Goal: Check status: Check status

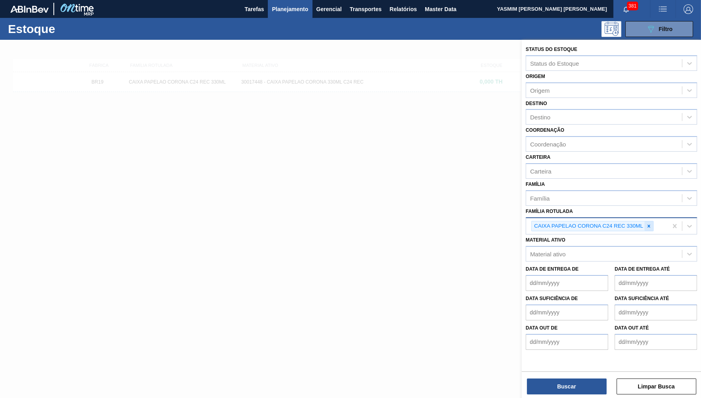
click at [653, 222] on div at bounding box center [648, 227] width 9 height 10
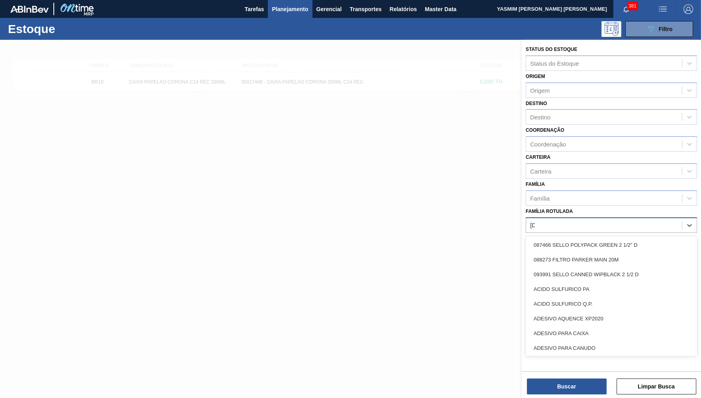
type Rotulada "POLAR"
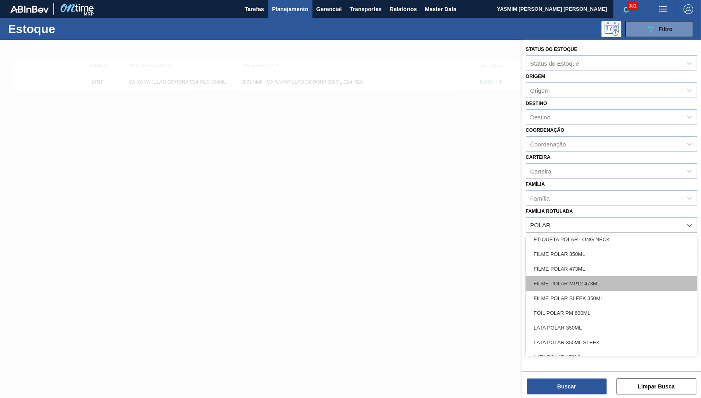
scroll to position [121, 0]
click at [587, 279] on div "FILME POLAR MP12 473ML" at bounding box center [610, 286] width 171 height 15
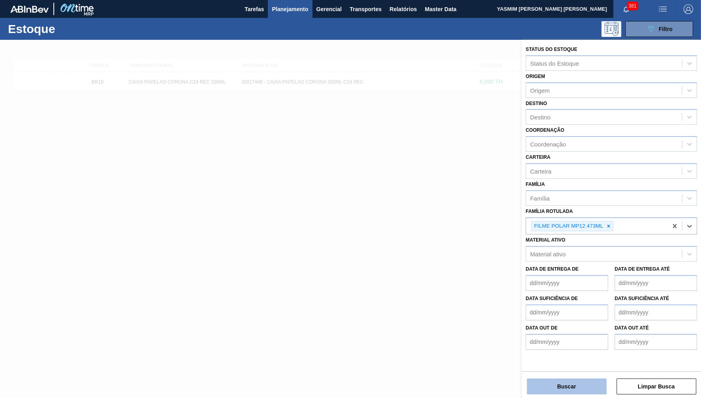
click at [571, 387] on button "Buscar" at bounding box center [567, 387] width 80 height 16
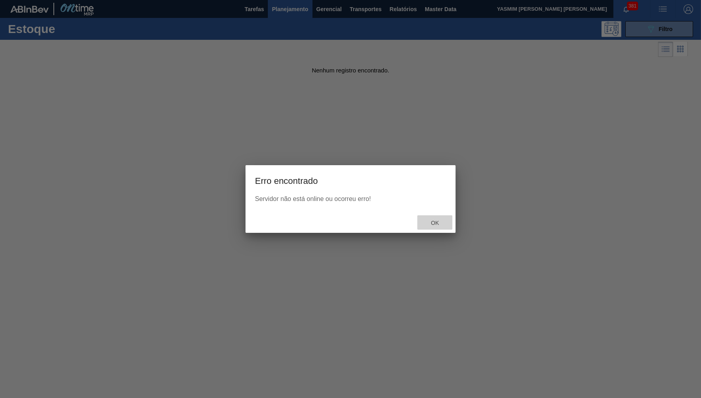
click at [432, 222] on span "Ok" at bounding box center [434, 223] width 21 height 6
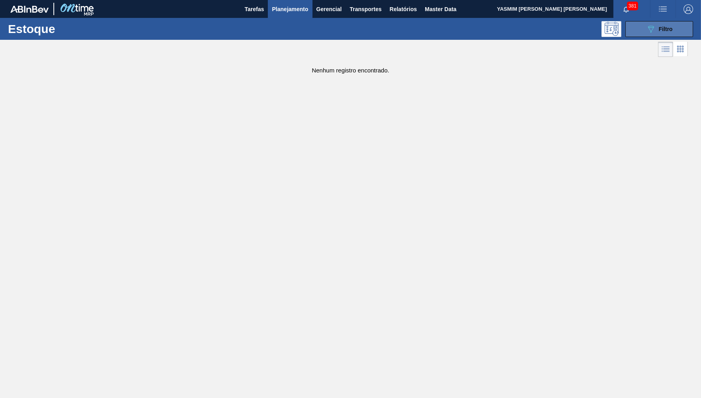
click at [643, 35] on button "089F7B8B-B2A5-4AFE-B5C0-19BA573D28AC Filtro" at bounding box center [659, 29] width 68 height 16
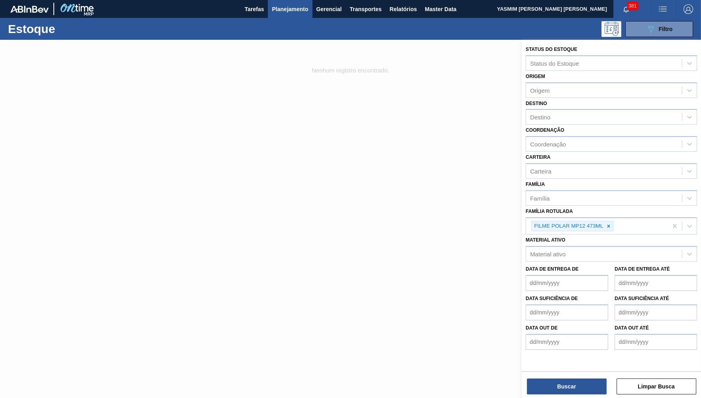
click at [614, 218] on div "FILME POLAR MP12 473ML" at bounding box center [596, 226] width 141 height 16
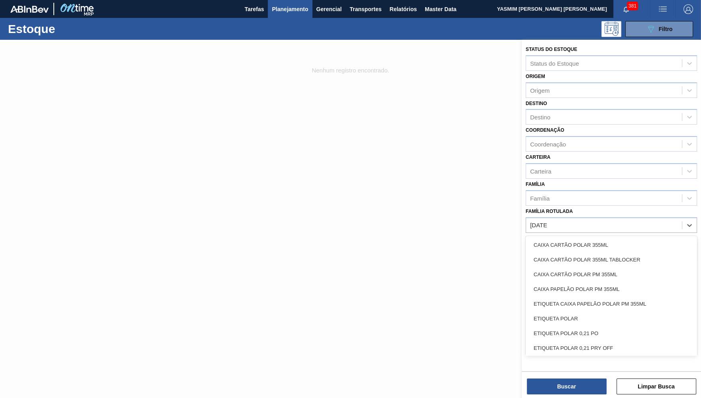
type Rotulada "POLAR"
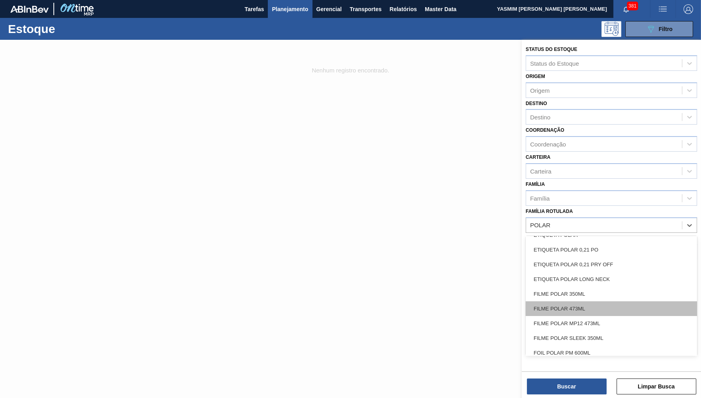
scroll to position [135, 0]
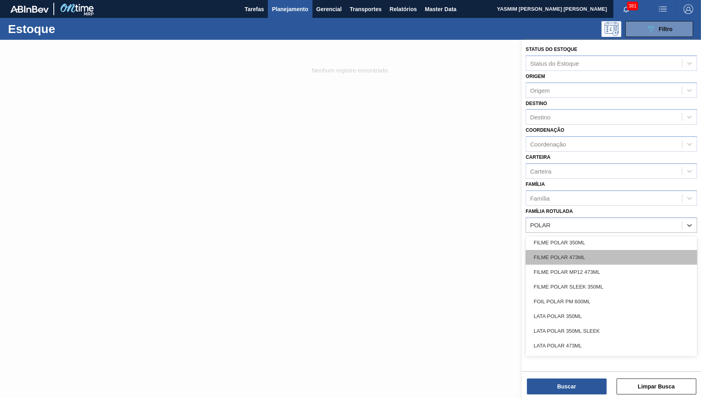
click at [595, 250] on div "FILME POLAR 473ML" at bounding box center [610, 257] width 171 height 15
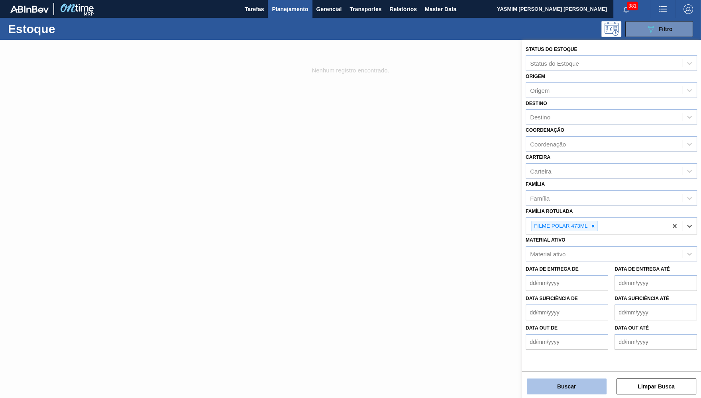
click at [576, 388] on button "Buscar" at bounding box center [567, 387] width 80 height 16
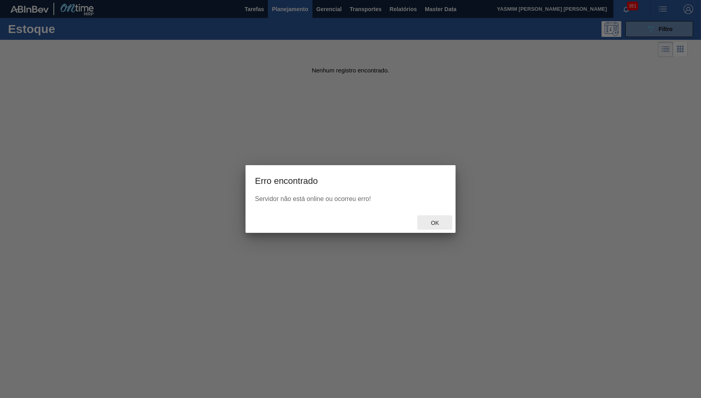
click at [441, 222] on span "Ok" at bounding box center [434, 223] width 21 height 6
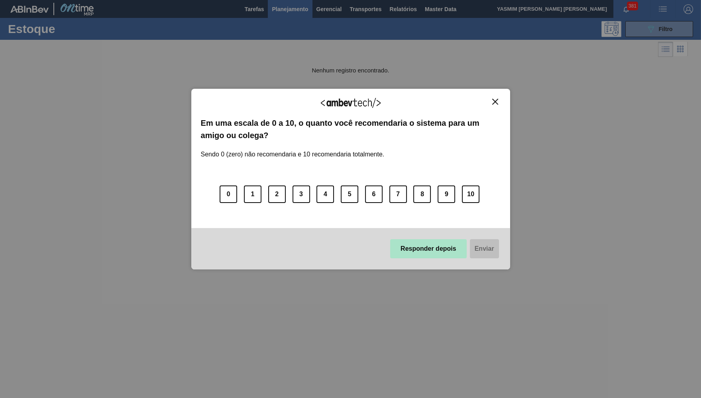
click at [435, 241] on button "Responder depois" at bounding box center [428, 248] width 76 height 19
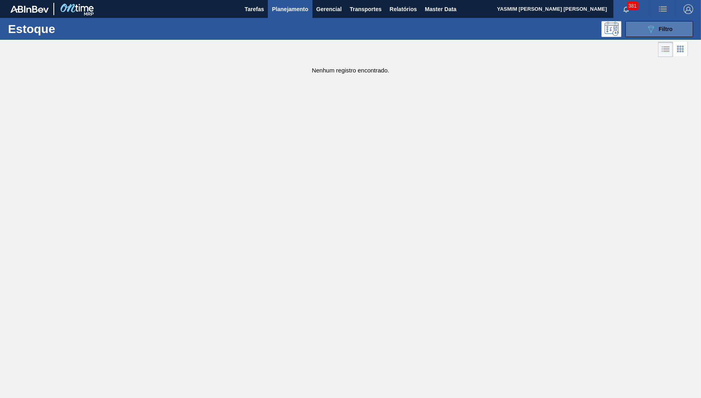
click at [652, 28] on icon "089F7B8B-B2A5-4AFE-B5C0-19BA573D28AC" at bounding box center [651, 29] width 10 height 10
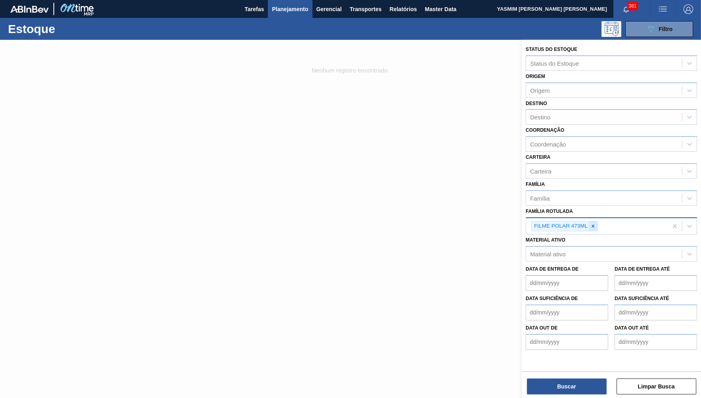
click at [594, 222] on div at bounding box center [592, 227] width 9 height 10
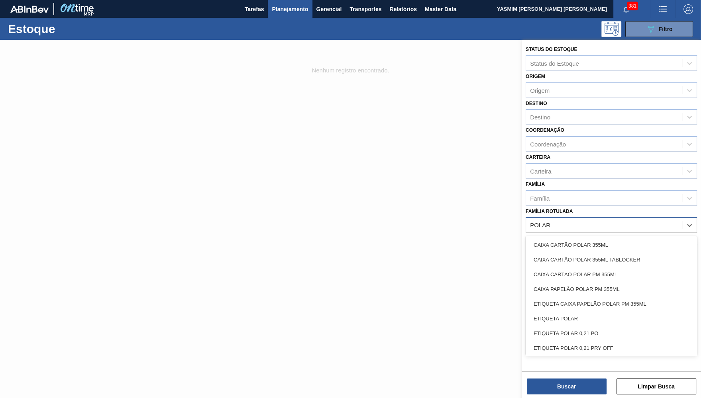
type Rotulada "POLAR"
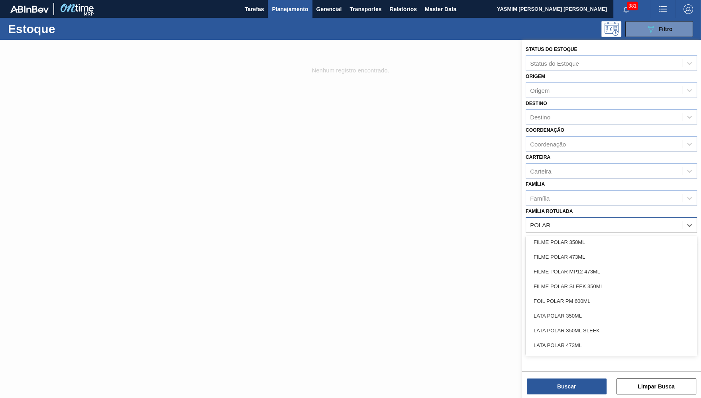
scroll to position [122, 0]
click at [565, 235] on div "FILME POLAR 350ML" at bounding box center [610, 241] width 171 height 15
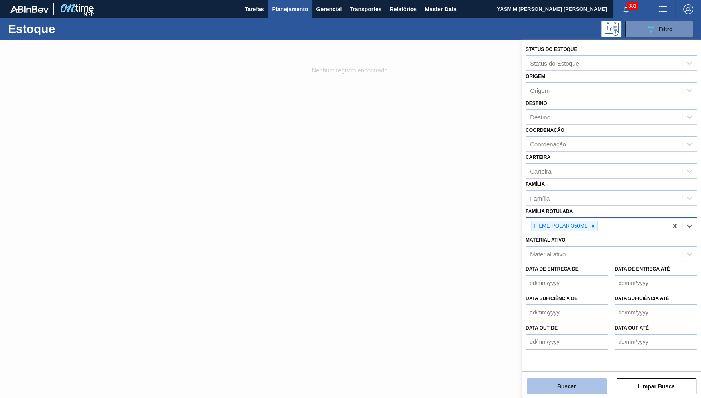
click at [569, 388] on button "Buscar" at bounding box center [567, 387] width 80 height 16
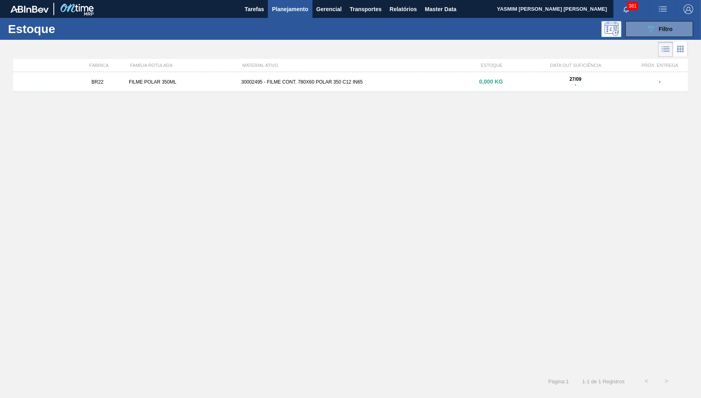
click at [554, 94] on div "BR22 FILME POLAR 350ML 30002495 - FILME CONT. 780X60 POLAR 350 C12 IN65 0,000 K…" at bounding box center [350, 219] width 674 height 295
click at [549, 86] on div "27/09 -" at bounding box center [575, 81] width 106 height 11
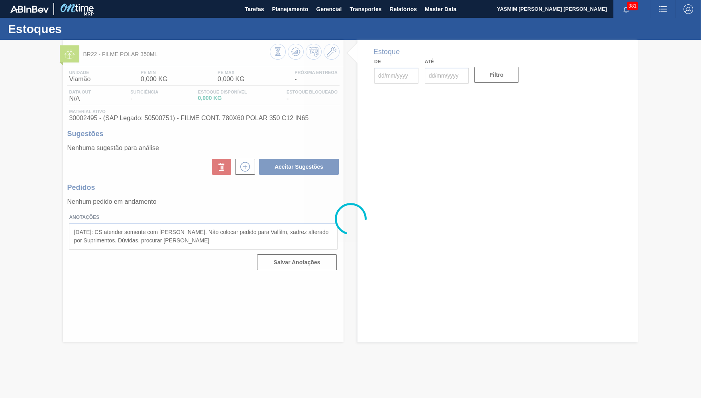
type input "[DATE]"
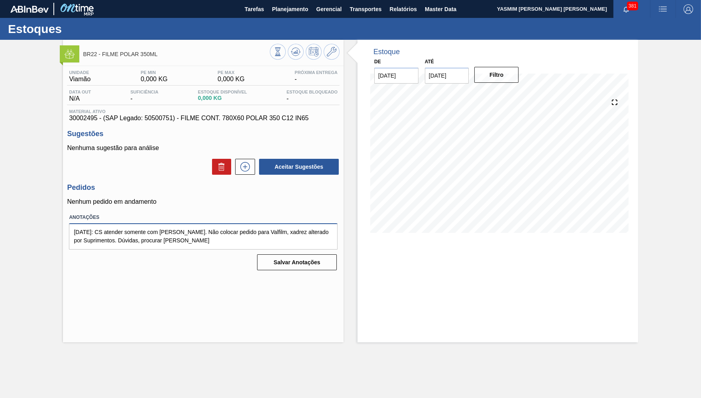
drag, startPoint x: 125, startPoint y: 224, endPoint x: 176, endPoint y: 225, distance: 50.6
click at [170, 224] on textarea "[DATE]: CS atender somente com [PERSON_NAME]. Não colocar pedido para Valfilm, …" at bounding box center [203, 237] width 269 height 26
drag, startPoint x: 176, startPoint y: 225, endPoint x: 182, endPoint y: 228, distance: 7.0
click at [182, 228] on textarea "[DATE]: CS atender somente com [PERSON_NAME]. Não colocar pedido para Valfilm, …" at bounding box center [203, 237] width 269 height 26
click at [227, 231] on textarea "[DATE]: CS atender somente com [PERSON_NAME]. Não colocar pedido para Valfilm, …" at bounding box center [203, 237] width 269 height 26
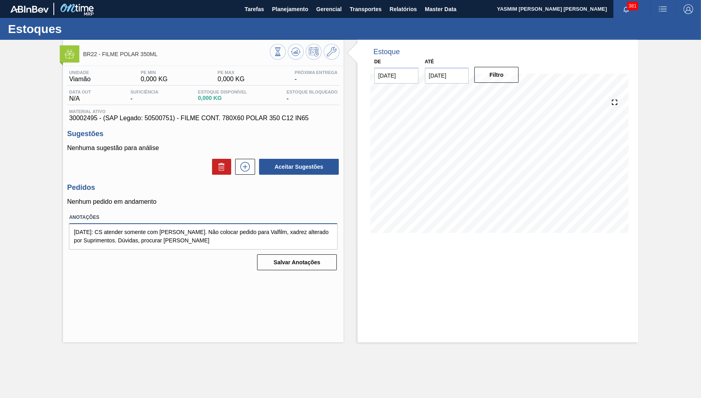
drag, startPoint x: 200, startPoint y: 226, endPoint x: 274, endPoint y: 227, distance: 74.1
click at [274, 227] on textarea "[DATE]: CS atender somente com [PERSON_NAME]. Não colocar pedido para Valfilm, …" at bounding box center [203, 237] width 269 height 26
click at [211, 232] on textarea "[DATE]: CS atender somente com [PERSON_NAME]. Não colocar pedido para Valfilm, …" at bounding box center [203, 237] width 269 height 26
click at [297, 6] on span "Planejamento" at bounding box center [290, 9] width 36 height 10
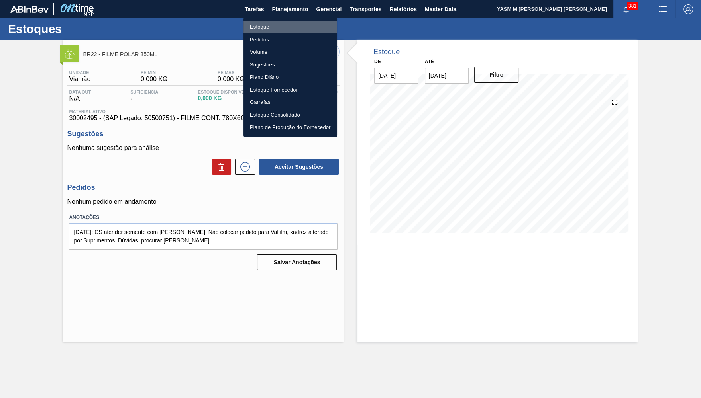
click at [268, 28] on li "Estoque" at bounding box center [290, 27] width 94 height 13
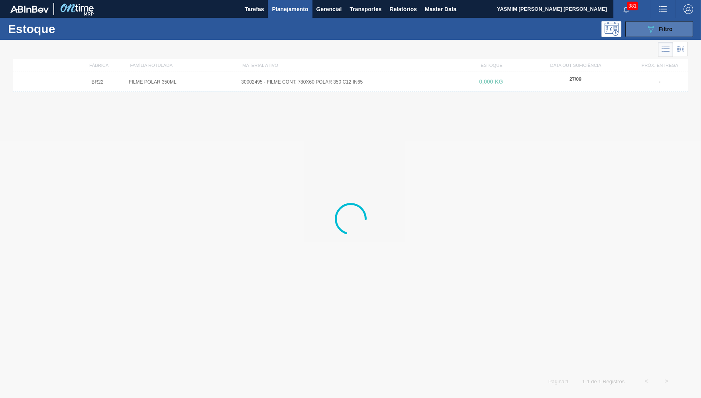
click at [643, 26] on button "089F7B8B-B2A5-4AFE-B5C0-19BA573D28AC Filtro" at bounding box center [659, 29] width 68 height 16
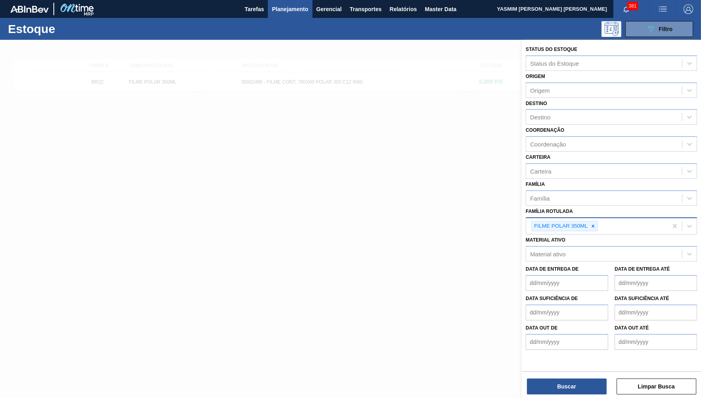
click at [647, 220] on div "Status do Estoque Status do Estoque Origem Origem Destino Destino Coordenação C…" at bounding box center [611, 197] width 179 height 314
click at [625, 218] on div "FILME POLAR 350ML" at bounding box center [596, 226] width 141 height 16
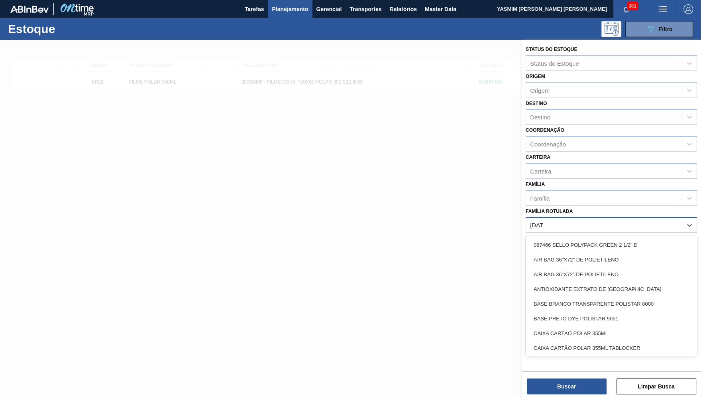
type Rotulada "POLAR"
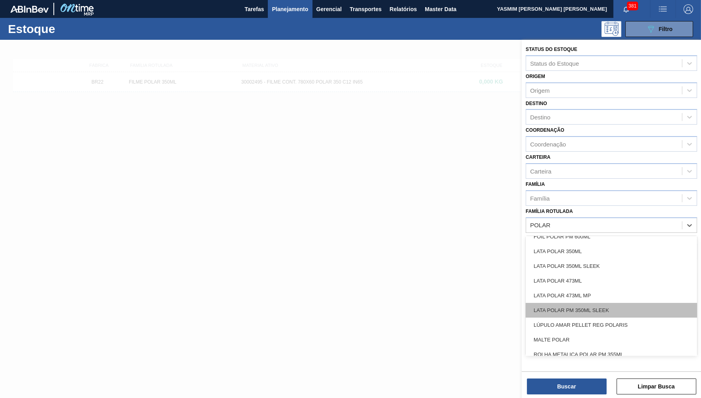
scroll to position [204, 0]
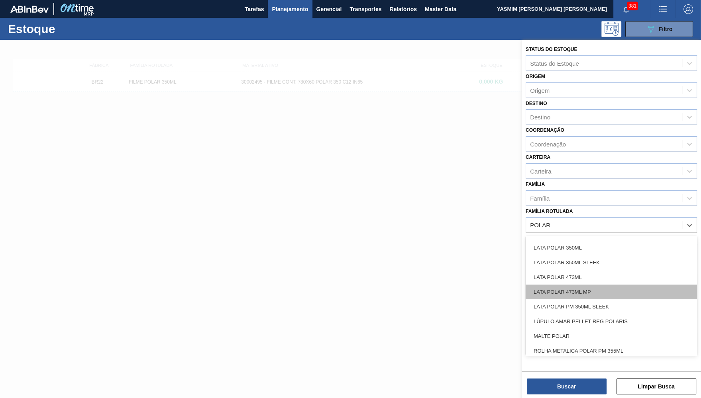
click at [572, 285] on div "LATA POLAR 473ML MP" at bounding box center [610, 292] width 171 height 15
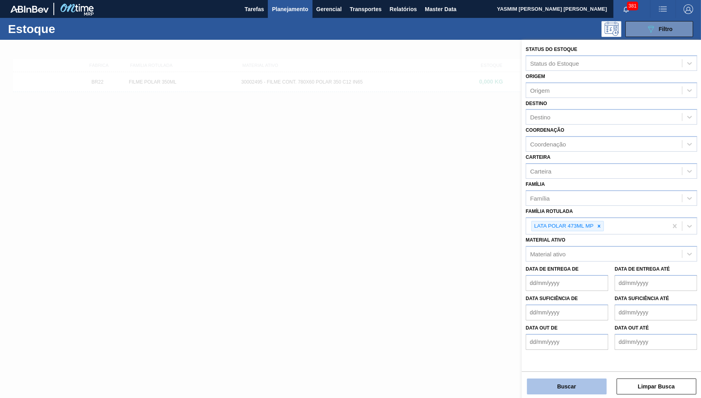
click at [561, 388] on button "Buscar" at bounding box center [567, 387] width 80 height 16
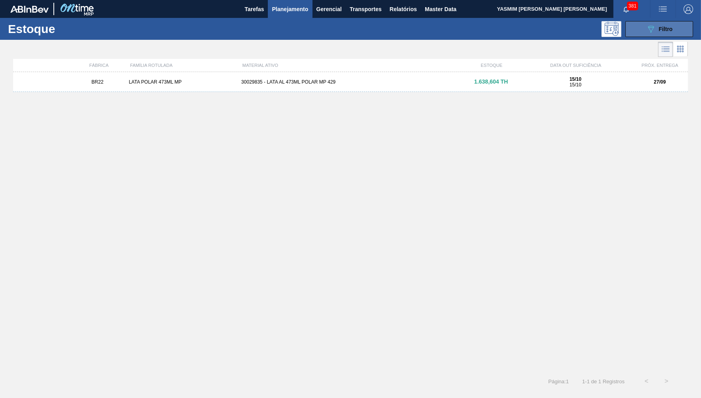
click at [655, 29] on icon "089F7B8B-B2A5-4AFE-B5C0-19BA573D28AC" at bounding box center [651, 29] width 10 height 10
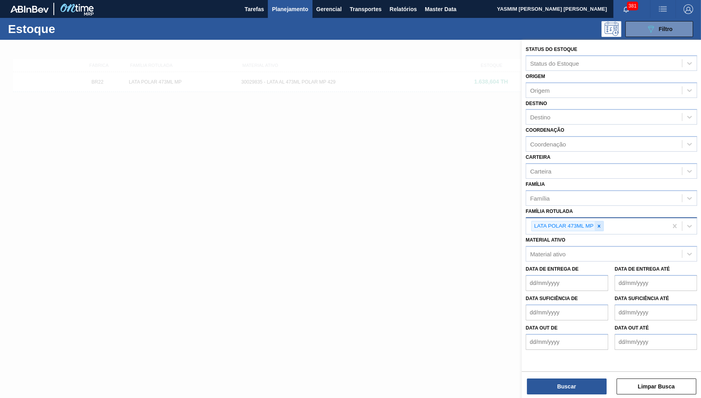
click at [599, 222] on div at bounding box center [598, 227] width 9 height 10
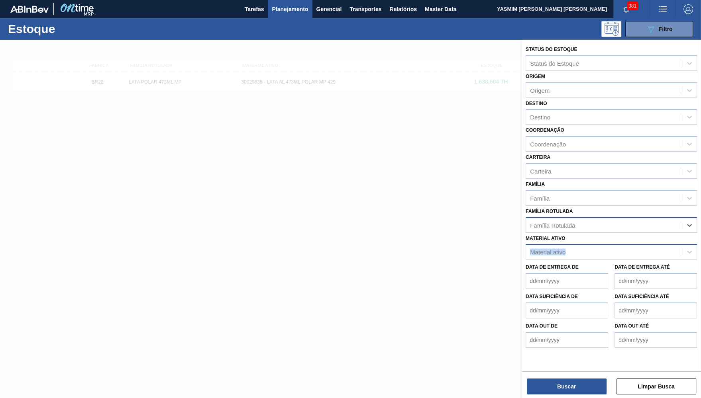
drag, startPoint x: 590, startPoint y: 239, endPoint x: 592, endPoint y: 243, distance: 4.2
click at [591, 241] on div "Material ativo Material ativo" at bounding box center [610, 246] width 171 height 27
click at [592, 247] on div "Material ativo" at bounding box center [604, 253] width 156 height 12
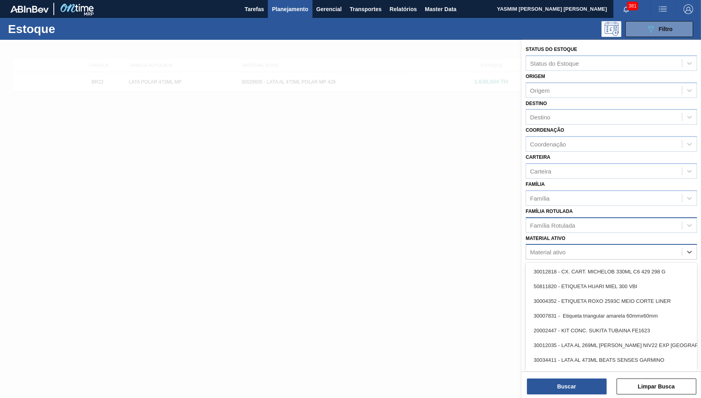
paste ativo "30029829"
type ativo "30029829"
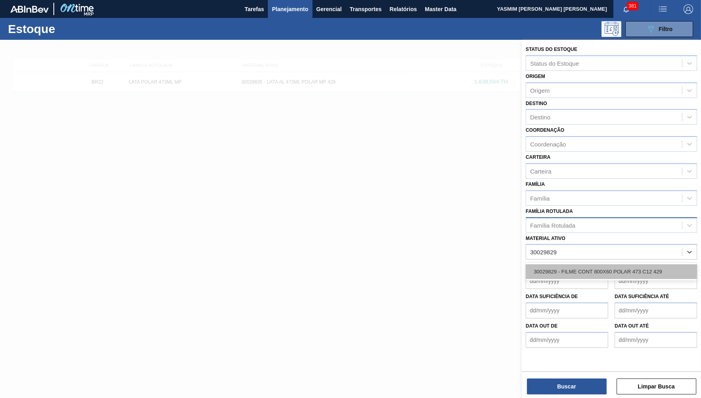
click at [580, 265] on div "30029829 - FILME CONT 800X60 POLAR 473 C12 429" at bounding box center [610, 272] width 171 height 15
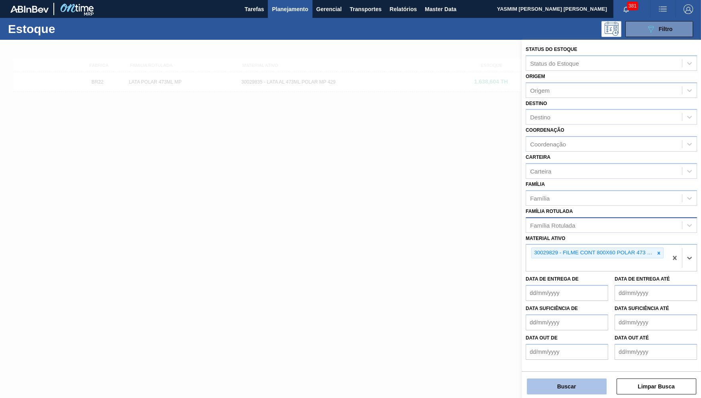
click at [550, 388] on button "Buscar" at bounding box center [567, 387] width 80 height 16
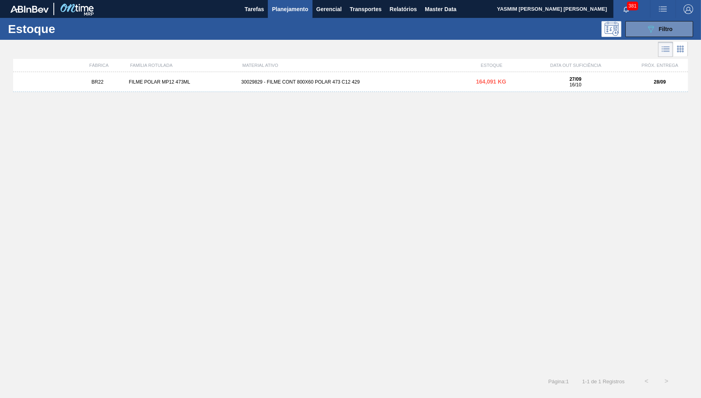
click at [534, 80] on div "27/09 16/10" at bounding box center [575, 81] width 106 height 11
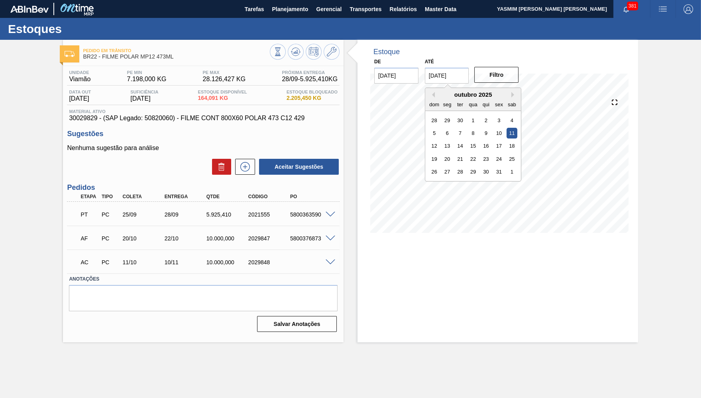
click at [446, 72] on input "[DATE]" at bounding box center [447, 76] width 44 height 16
click at [493, 167] on div "31" at bounding box center [498, 172] width 11 height 11
type input "[DATE]"
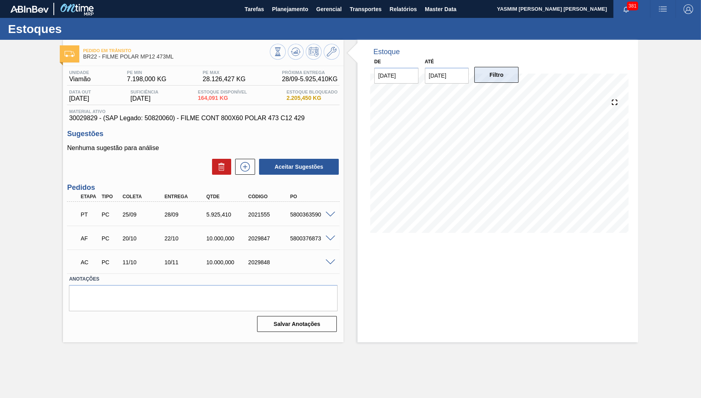
click at [502, 81] on button "Filtro" at bounding box center [496, 75] width 44 height 16
click at [327, 260] on span at bounding box center [330, 263] width 10 height 6
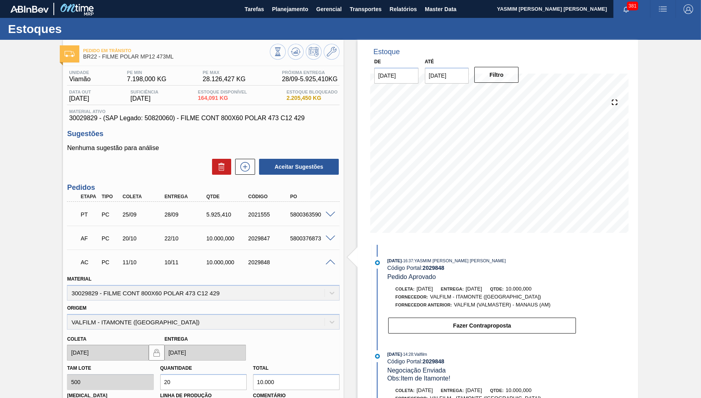
scroll to position [122, 0]
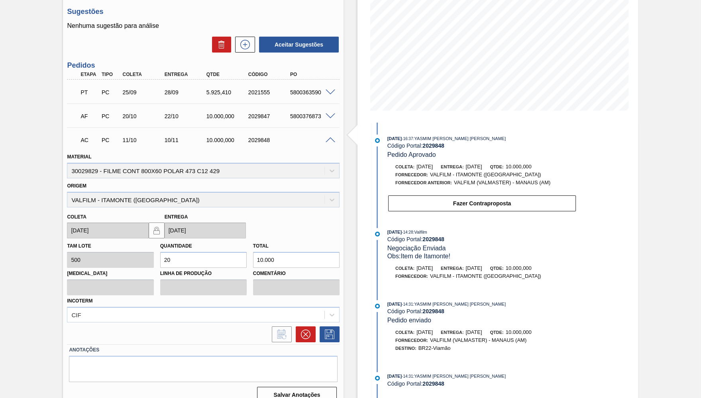
click at [330, 137] on span at bounding box center [330, 140] width 10 height 6
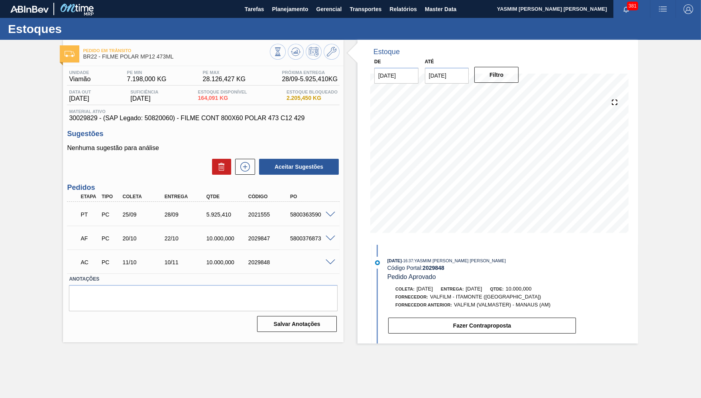
click at [331, 216] on div "5800363590" at bounding box center [311, 215] width 47 height 6
click at [339, 53] on button at bounding box center [332, 52] width 16 height 16
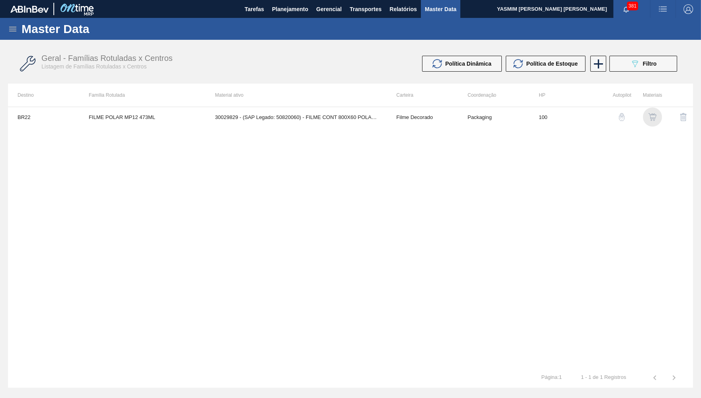
click at [655, 120] on img "button" at bounding box center [652, 117] width 8 height 8
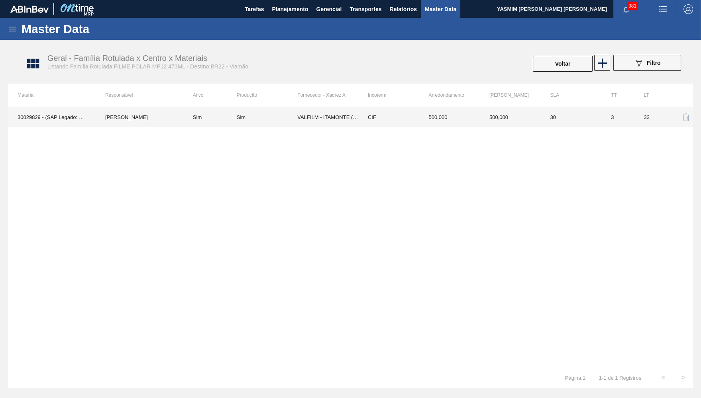
click at [387, 124] on td "CIF" at bounding box center [388, 117] width 61 height 20
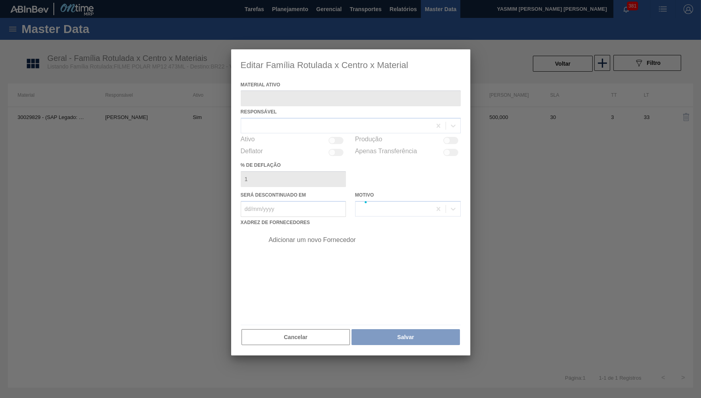
type ativo "30029829 - (SAP Legado: 50820060) - FILME CONT 800X60 POLAR 473 C12 429"
checkbox input "true"
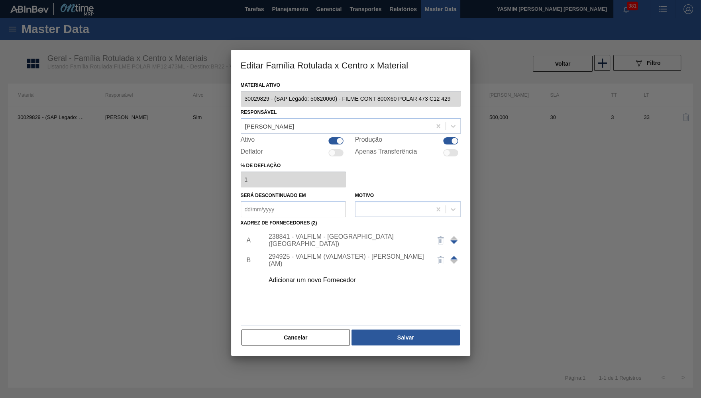
click at [331, 277] on div "Adicionar um novo Fornecedor" at bounding box center [347, 280] width 156 height 7
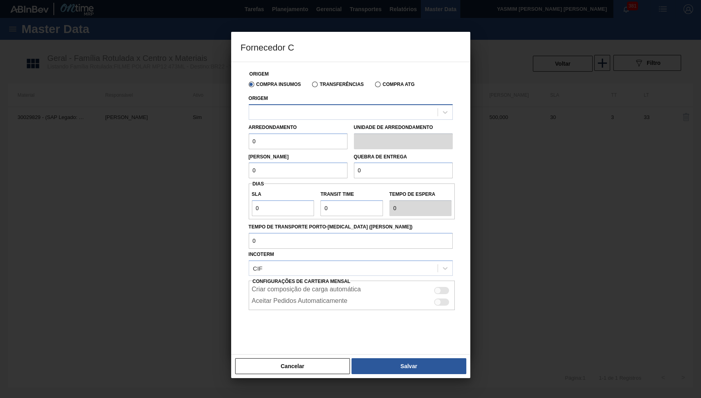
click at [318, 110] on div at bounding box center [343, 112] width 188 height 12
click at [299, 374] on div at bounding box center [350, 199] width 701 height 398
click at [307, 370] on div "Cancelar Salvar" at bounding box center [350, 367] width 239 height 24
click at [307, 363] on button "Cancelar" at bounding box center [292, 367] width 115 height 16
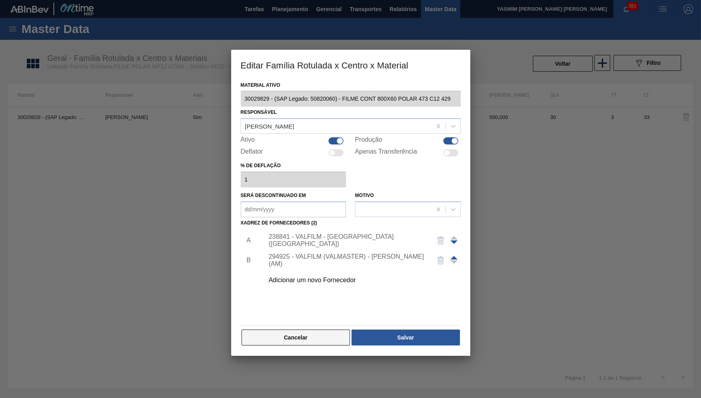
click at [324, 330] on button "Cancelar" at bounding box center [295, 338] width 109 height 16
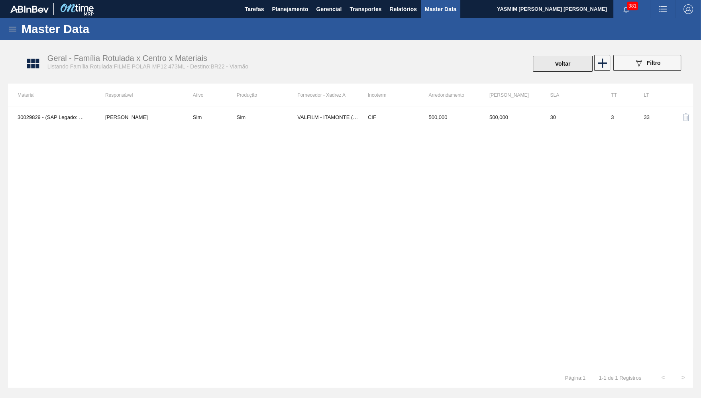
click at [557, 68] on button "Voltar" at bounding box center [563, 64] width 60 height 16
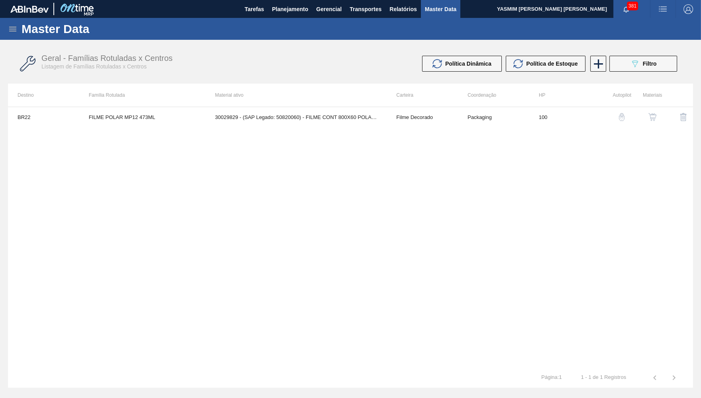
click at [9, 2] on div "Tarefas Planejamento Gerencial Transportes Relatórios Master Data" at bounding box center [350, 9] width 701 height 18
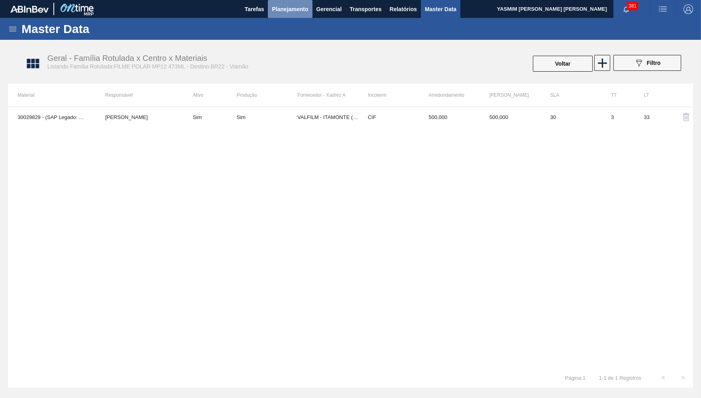
click at [302, 10] on span "Planejamento" at bounding box center [290, 9] width 36 height 10
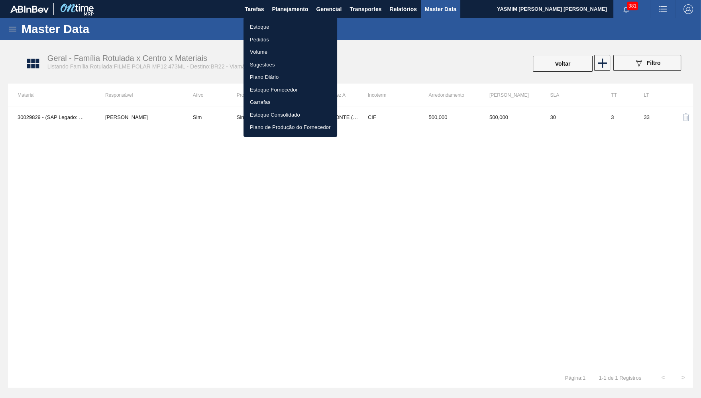
click at [265, 25] on li "Estoque" at bounding box center [290, 27] width 94 height 13
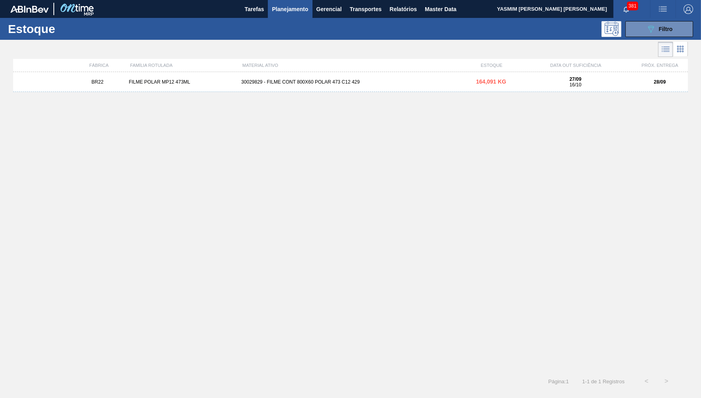
click at [441, 88] on div "BR22 FILME POLAR MP12 473ML 30029829 - FILME CONT 800X60 POLAR 473 C12 429 164,…" at bounding box center [350, 82] width 674 height 20
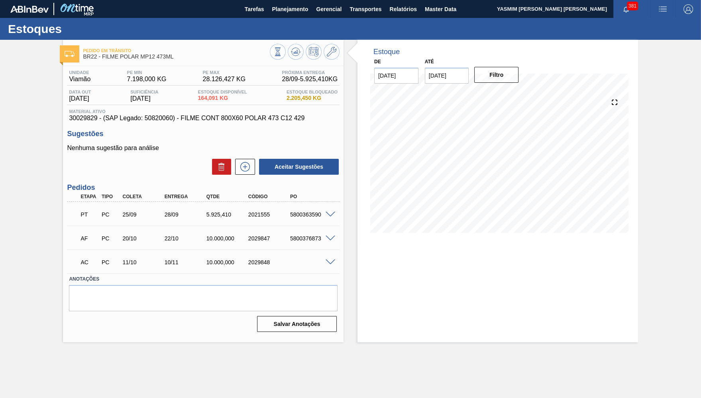
click at [334, 236] on span at bounding box center [330, 239] width 10 height 6
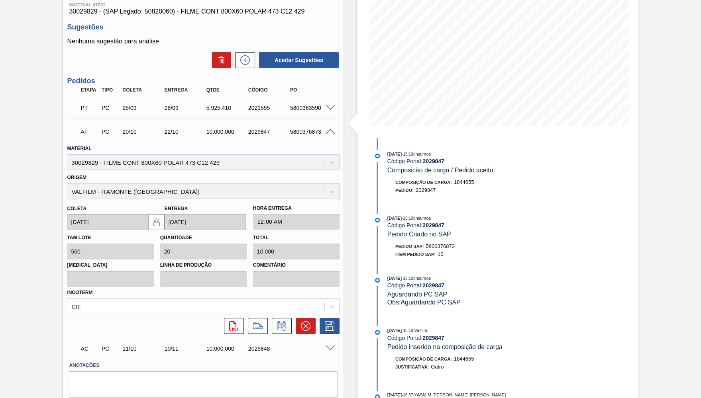
scroll to position [122, 0]
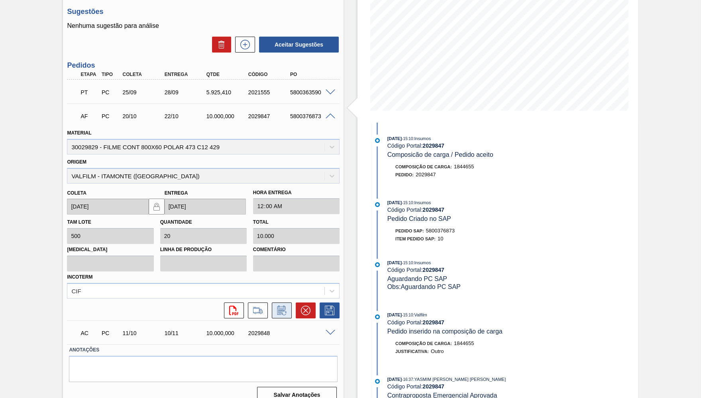
click at [283, 309] on icon at bounding box center [281, 311] width 6 height 5
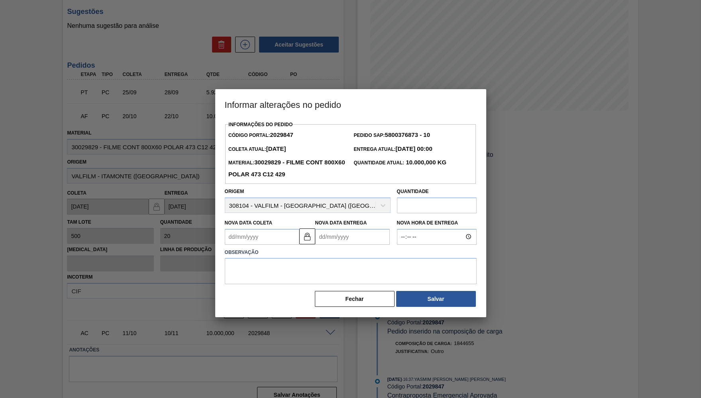
click at [350, 229] on Entrega2029847 "Nova Data Entrega" at bounding box center [352, 237] width 75 height 16
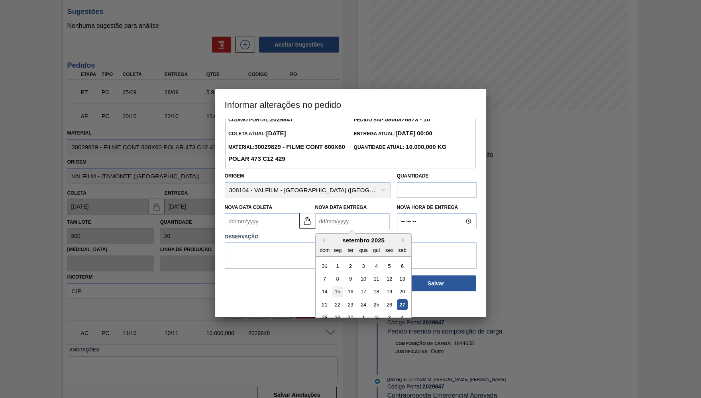
click at [335, 286] on div "15" at bounding box center [337, 291] width 11 height 11
type Coleta2029847 "[DATE]"
type Entrega2029847 "[DATE]"
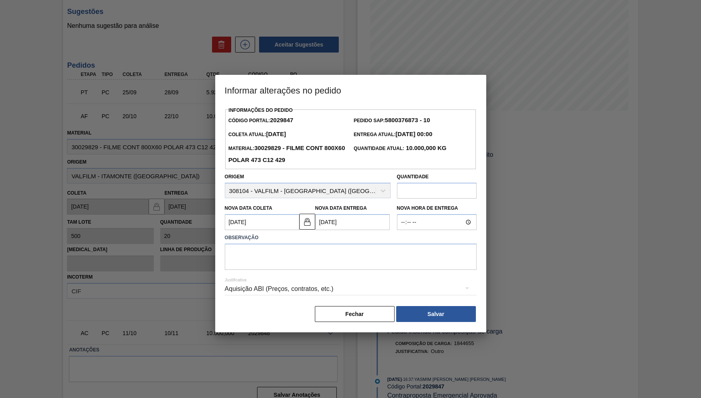
scroll to position [0, 0]
click at [307, 253] on textarea at bounding box center [351, 257] width 252 height 26
click at [350, 215] on Entrega2029847 "[DATE]" at bounding box center [352, 222] width 75 height 16
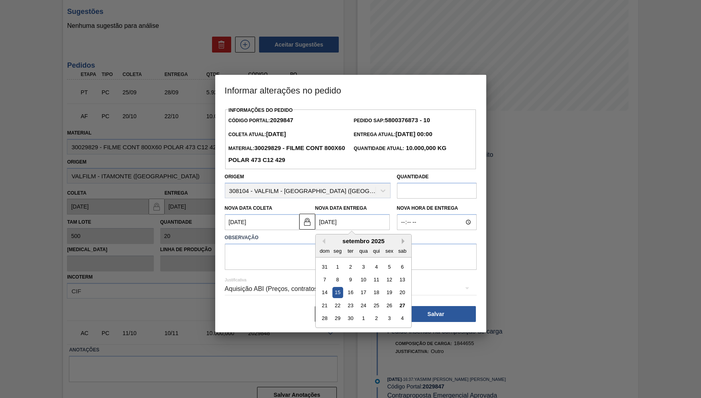
click at [402, 239] on button "Next Month" at bounding box center [405, 242] width 6 height 6
click at [384, 274] on div "10" at bounding box center [389, 279] width 11 height 11
type Coleta2029847 "[DATE]"
type Entrega2029847 "[DATE]"
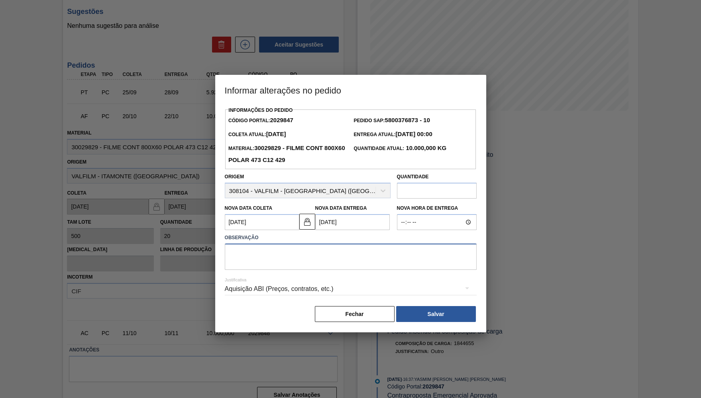
click at [308, 244] on textarea at bounding box center [351, 257] width 252 height 26
type textarea "p"
type textarea "Proposta de antecipação"
click at [434, 280] on div "Aquisição ABI (Preços, contratos, etc.)" at bounding box center [351, 289] width 252 height 22
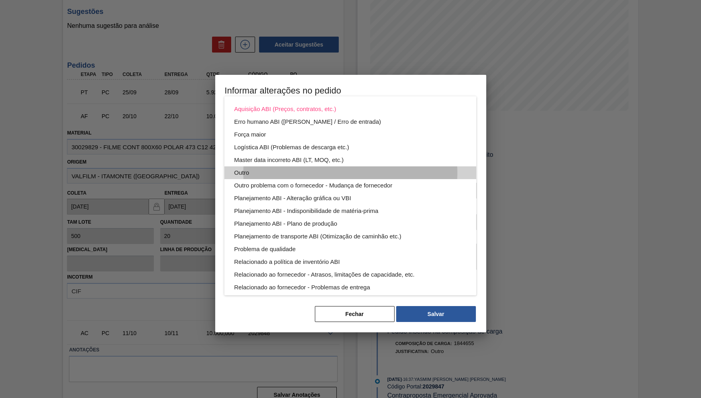
click at [339, 169] on div "Outro" at bounding box center [350, 173] width 233 height 13
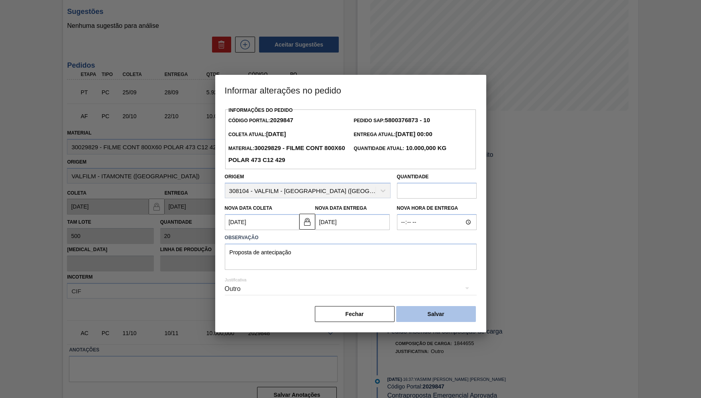
click at [452, 311] on button "Salvar" at bounding box center [436, 314] width 80 height 16
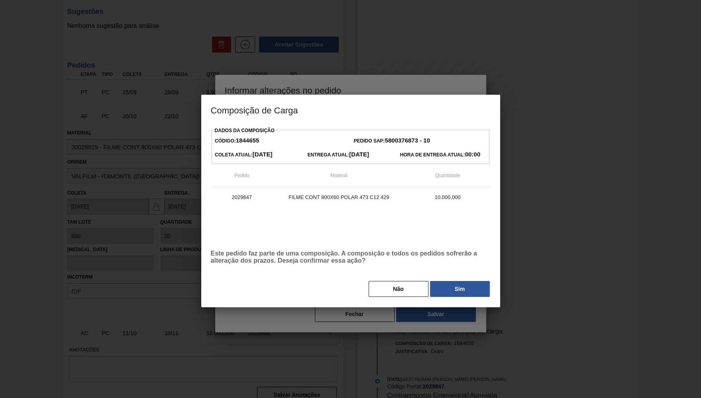
click at [454, 294] on div "Não Sim" at bounding box center [351, 289] width 280 height 18
click at [455, 291] on button "Sim" at bounding box center [460, 289] width 60 height 16
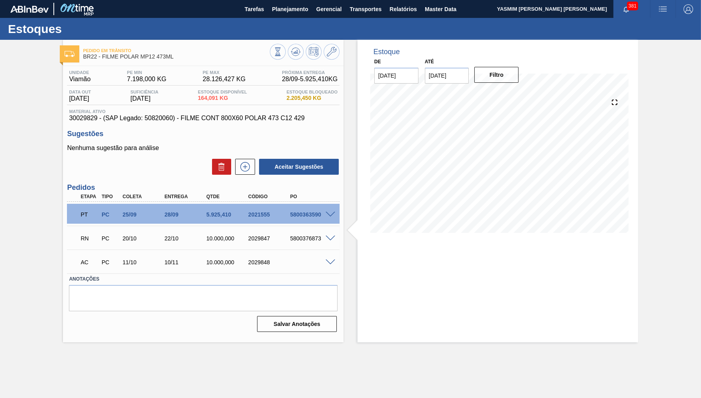
click at [330, 261] on span at bounding box center [330, 263] width 10 height 6
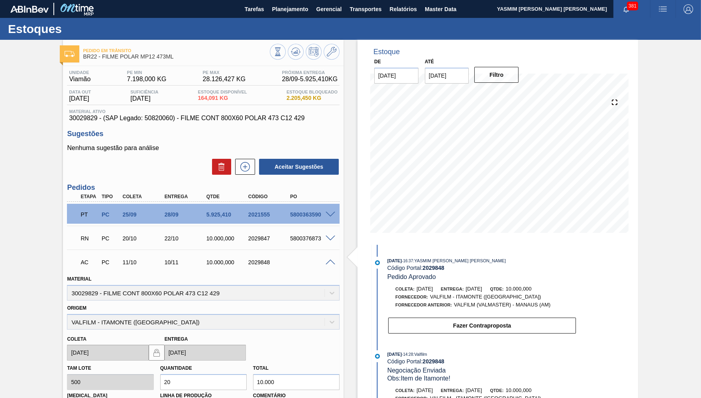
click at [330, 261] on span at bounding box center [330, 263] width 10 height 6
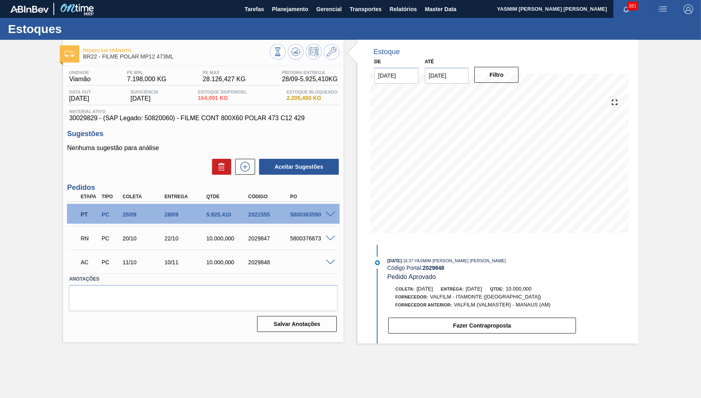
click at [330, 259] on div at bounding box center [332, 262] width 16 height 6
click at [330, 260] on span at bounding box center [330, 263] width 10 height 6
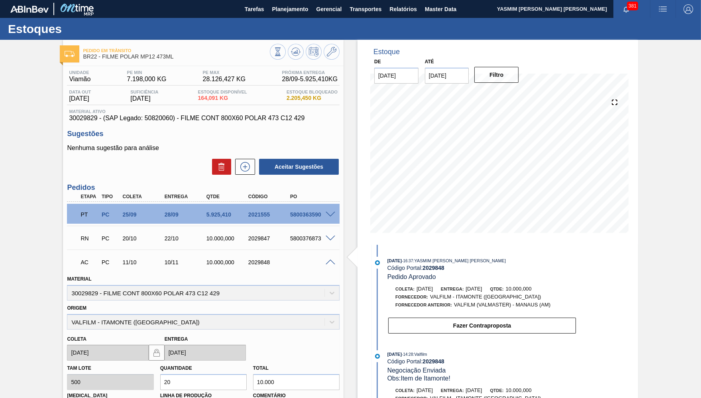
click at [455, 81] on input "[DATE]" at bounding box center [447, 76] width 44 height 16
click at [511, 92] on button "Next Month" at bounding box center [514, 95] width 6 height 6
click at [431, 180] on div "30" at bounding box center [434, 185] width 11 height 11
type input "[DATE]"
click at [504, 81] on button "Filtro" at bounding box center [496, 75] width 44 height 16
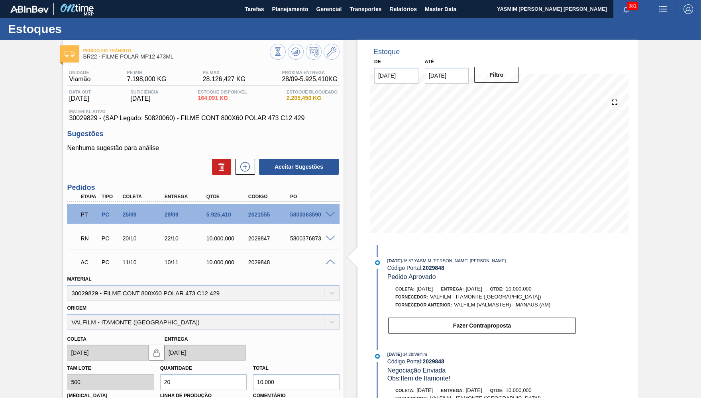
click at [330, 263] on div "AC PC 11/10 10/11 10.000,000 2029848" at bounding box center [203, 262] width 273 height 20
click at [245, 167] on icon at bounding box center [245, 167] width 4 height 0
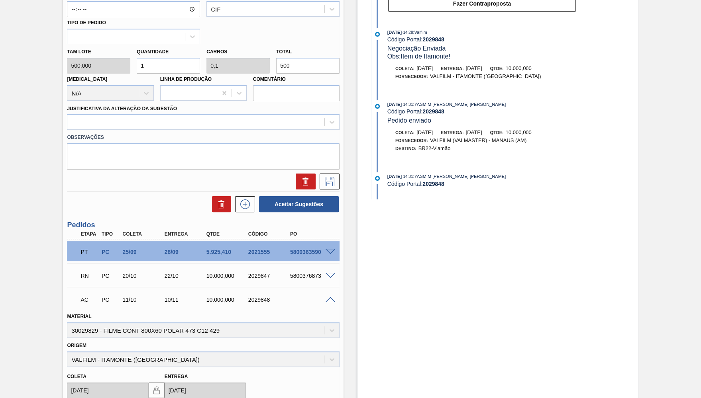
scroll to position [323, 0]
click at [214, 272] on div "10.000,000" at bounding box center [227, 275] width 47 height 6
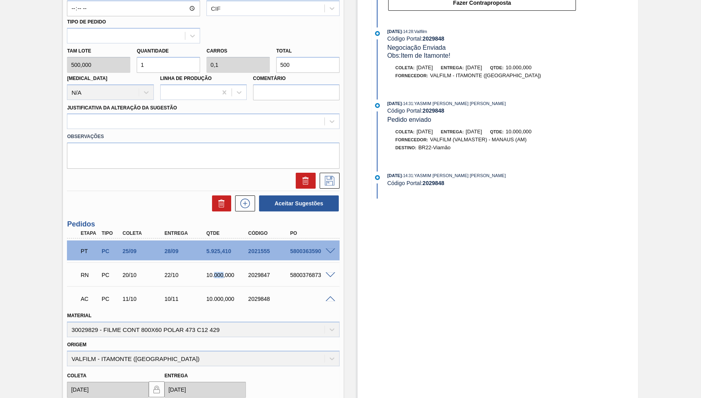
click at [214, 272] on div "10.000,000" at bounding box center [227, 275] width 47 height 6
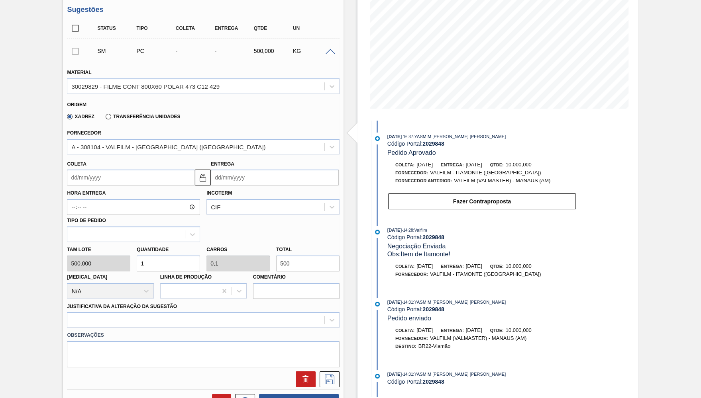
click at [249, 175] on input "Entrega" at bounding box center [275, 178] width 128 height 16
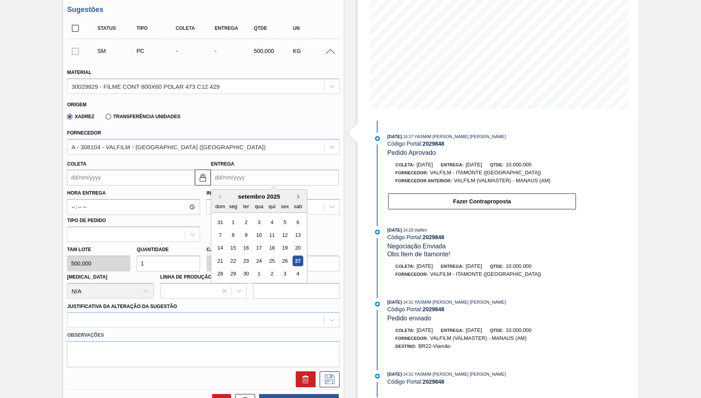
click at [297, 194] on button "Next Month" at bounding box center [300, 197] width 6 height 6
click at [280, 256] on div "24" at bounding box center [285, 261] width 11 height 11
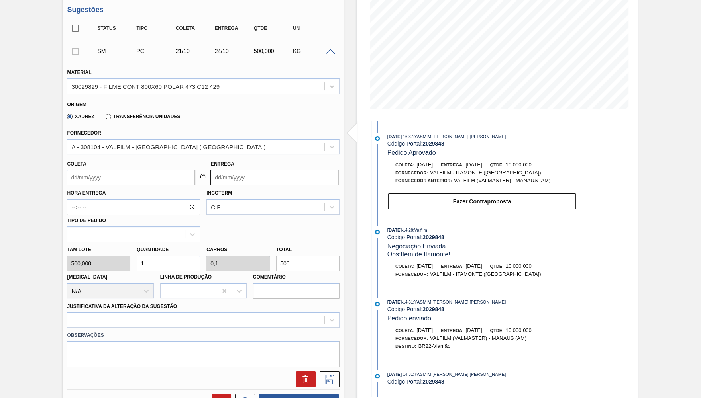
type input "[DATE]"
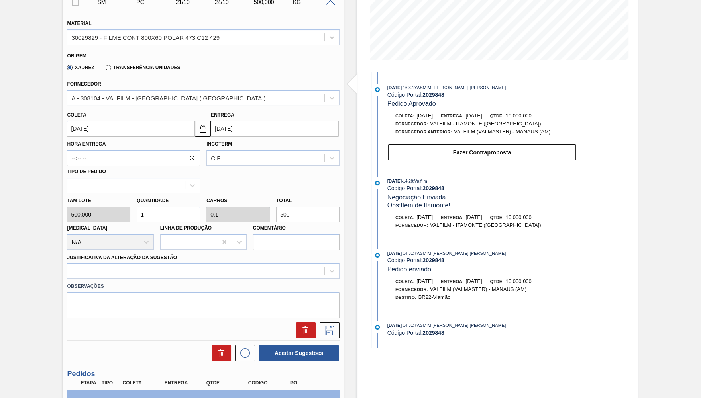
scroll to position [174, 0]
click at [156, 265] on div at bounding box center [195, 271] width 257 height 12
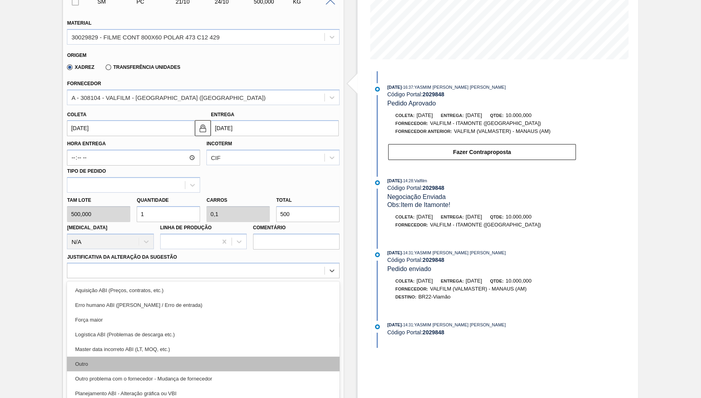
click at [120, 357] on div "Outro" at bounding box center [203, 364] width 273 height 15
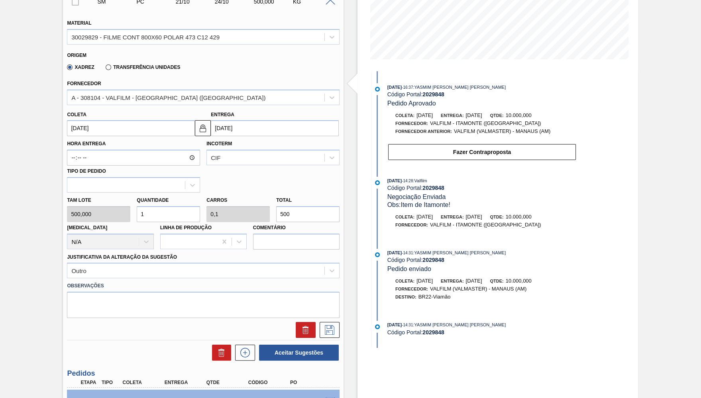
drag, startPoint x: 278, startPoint y: 200, endPoint x: 262, endPoint y: 201, distance: 16.4
click at [276, 206] on input "500" at bounding box center [307, 214] width 63 height 16
click at [308, 206] on input "500" at bounding box center [307, 214] width 63 height 16
type input "0,002"
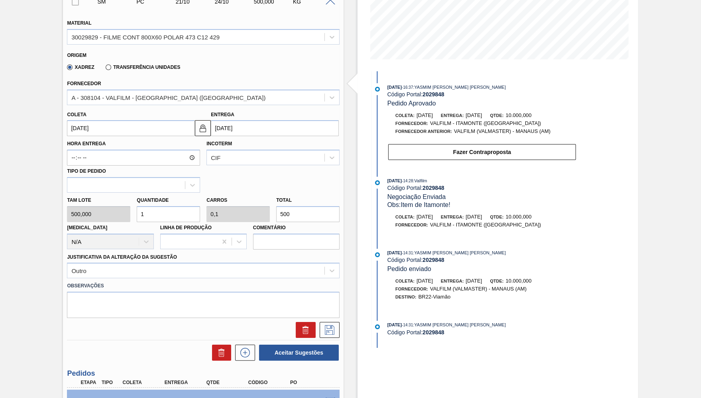
type input "0"
type input "1"
type input "0,02"
type input "0,002"
type input "10"
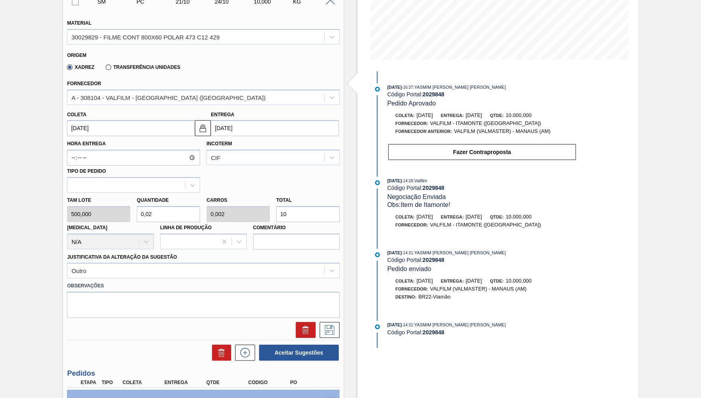
type input "0,2"
type input "0,02"
type input "1.000"
type input "2"
type input "0,2"
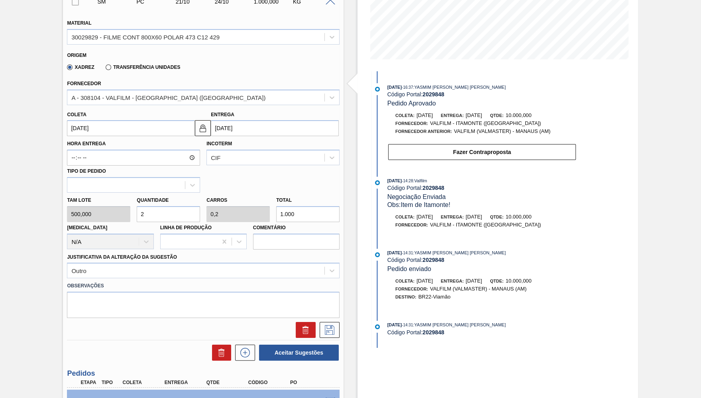
type input "10.000"
type input "20"
type input "2"
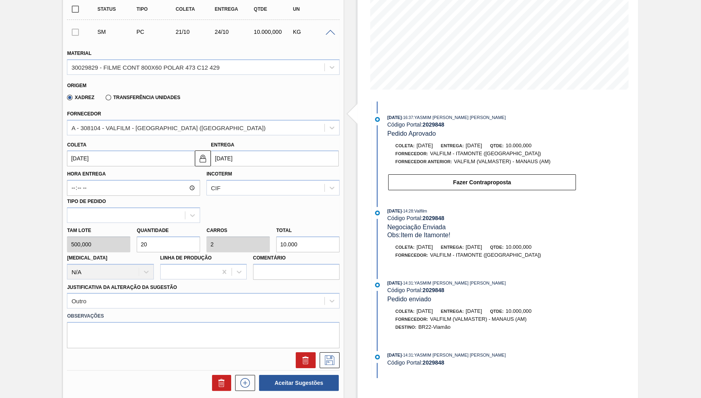
scroll to position [161, 0]
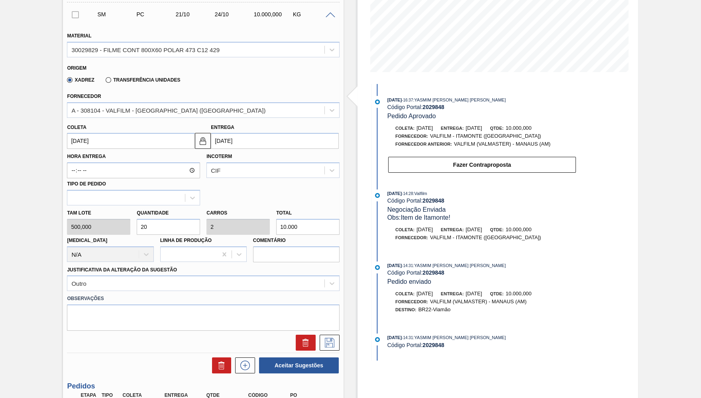
type input "10.000"
click at [188, 98] on div "Fornecedor A - 308104 - VALFILM - [GEOGRAPHIC_DATA] ([GEOGRAPHIC_DATA])" at bounding box center [203, 104] width 273 height 27
click at [190, 104] on div "A - 308104 - VALFILM - [GEOGRAPHIC_DATA] ([GEOGRAPHIC_DATA])" at bounding box center [195, 110] width 257 height 12
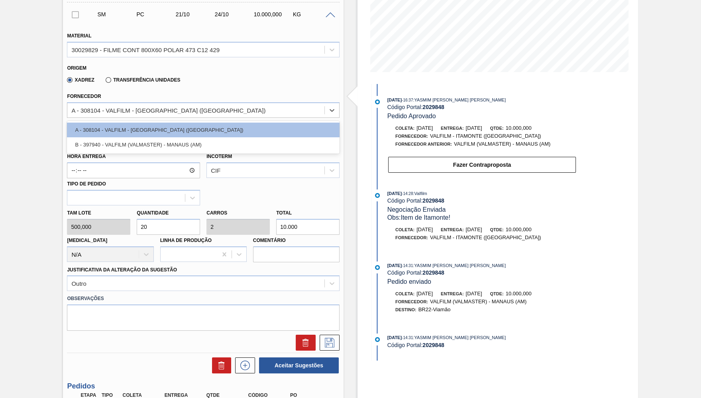
click at [243, 78] on div "Xadrez Transferência Unidades" at bounding box center [200, 79] width 266 height 16
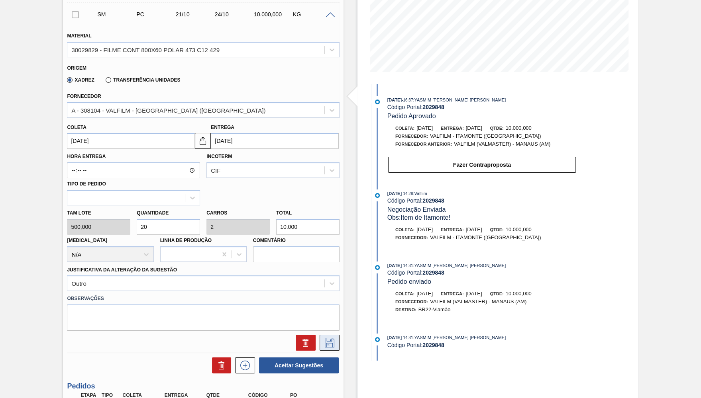
click at [334, 335] on button at bounding box center [330, 343] width 20 height 16
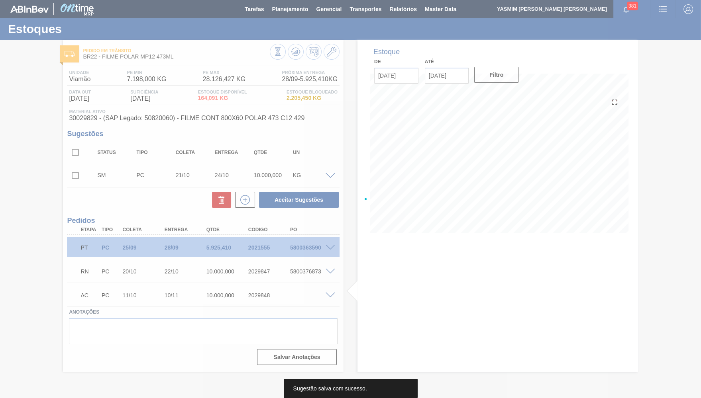
scroll to position [0, 0]
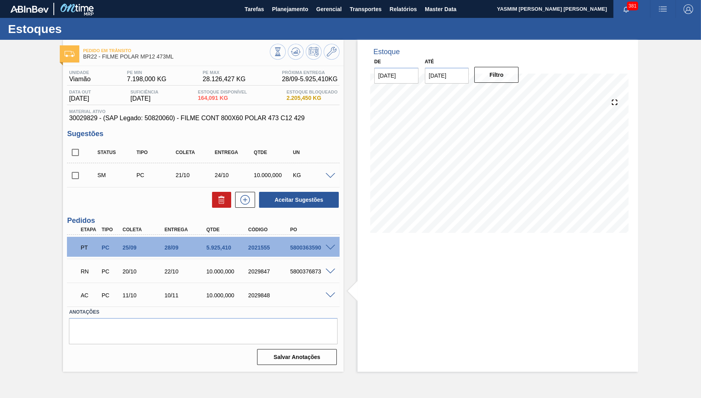
click at [71, 173] on input "checkbox" at bounding box center [75, 175] width 17 height 17
checkbox input "true"
click at [331, 173] on div at bounding box center [332, 176] width 16 height 6
click at [329, 174] on span at bounding box center [330, 176] width 10 height 6
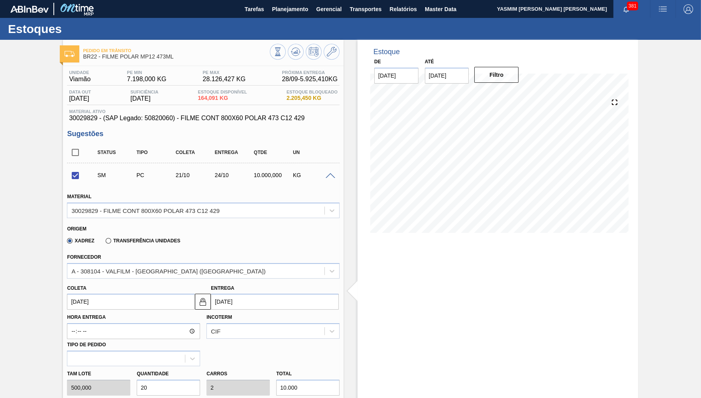
scroll to position [153, 0]
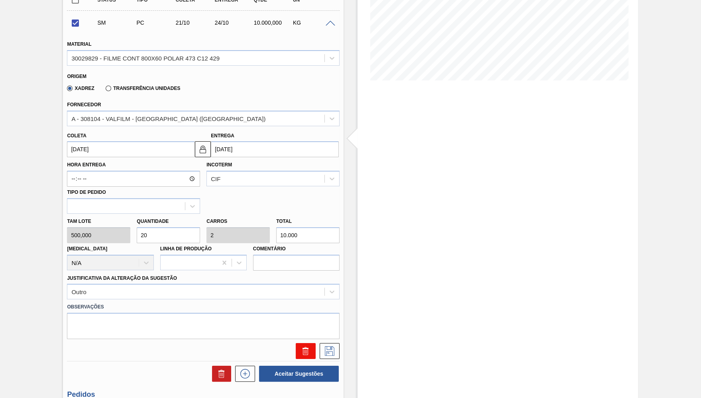
click at [305, 348] on icon at bounding box center [305, 348] width 6 height 1
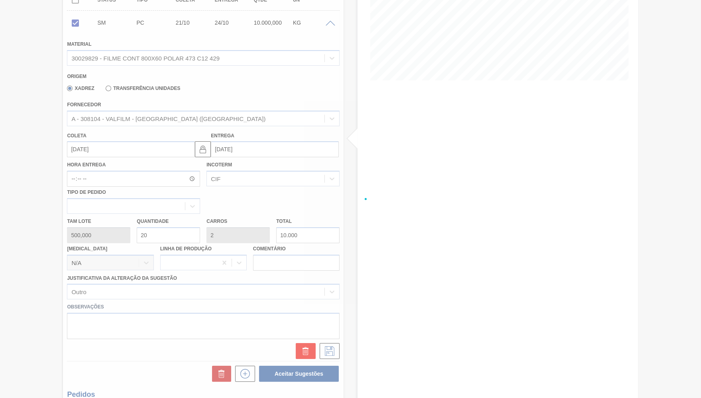
scroll to position [0, 0]
